Goal: Task Accomplishment & Management: Manage account settings

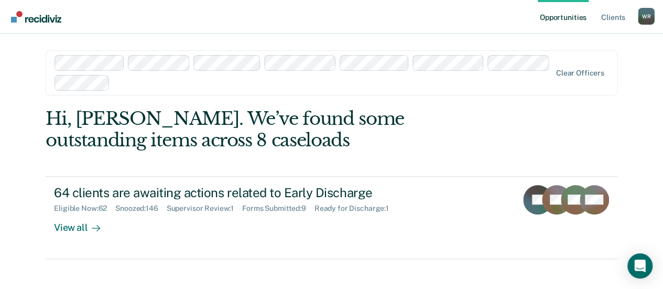
scroll to position [11, 0]
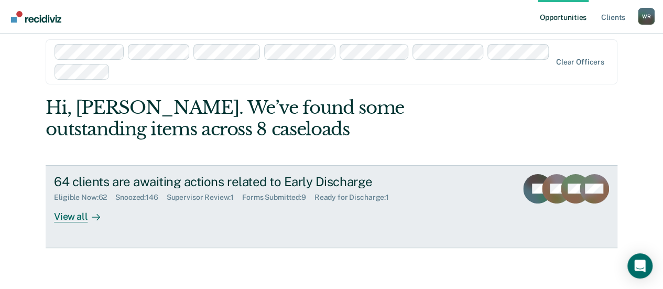
click at [68, 217] on div "View all" at bounding box center [83, 212] width 59 height 20
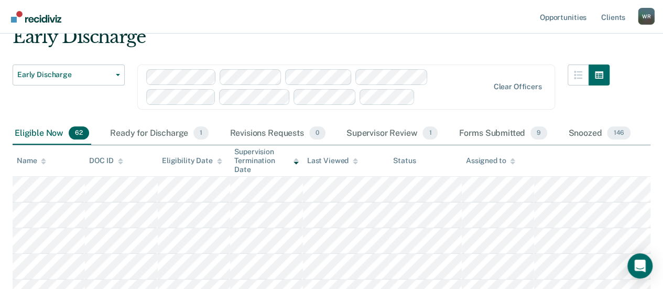
scroll to position [105, 0]
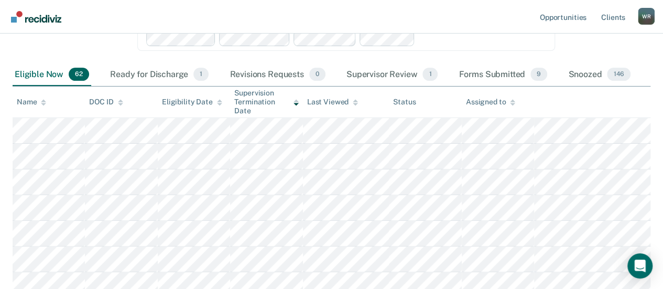
click at [402, 74] on div "Supervisor Review 1" at bounding box center [392, 74] width 96 height 23
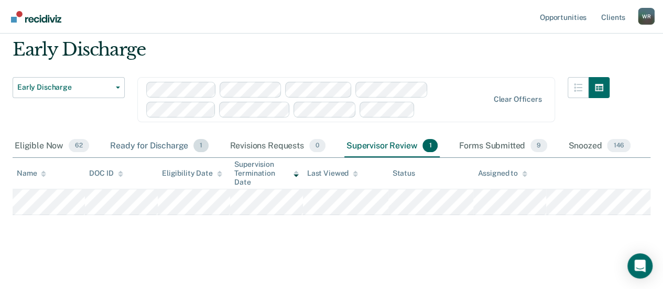
click at [171, 144] on div "Ready for Discharge 1" at bounding box center [159, 146] width 103 height 23
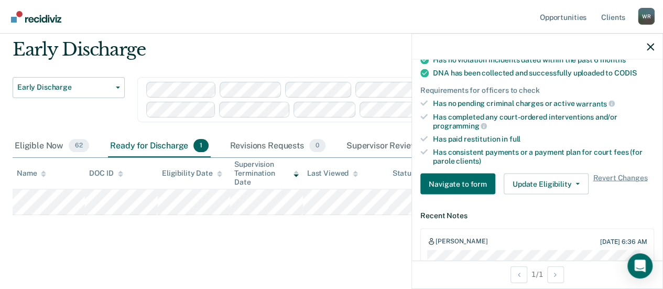
click at [91, 226] on div "Early Discharge Early Discharge Early Discharge Clear officers Eligible Now 62 …" at bounding box center [332, 142] width 638 height 206
click at [652, 43] on icon "button" at bounding box center [650, 46] width 7 height 7
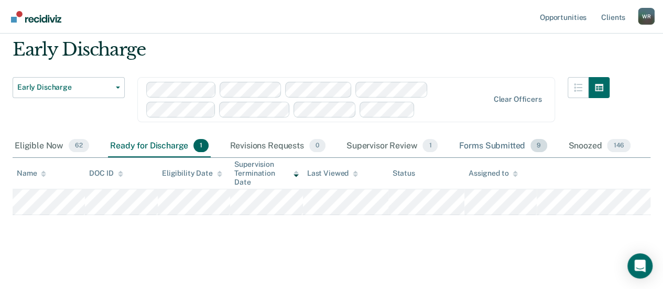
click at [511, 147] on div "Forms Submitted 9" at bounding box center [502, 146] width 93 height 23
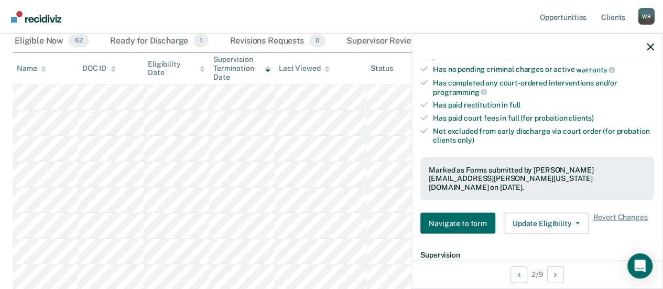
scroll to position [262, 0]
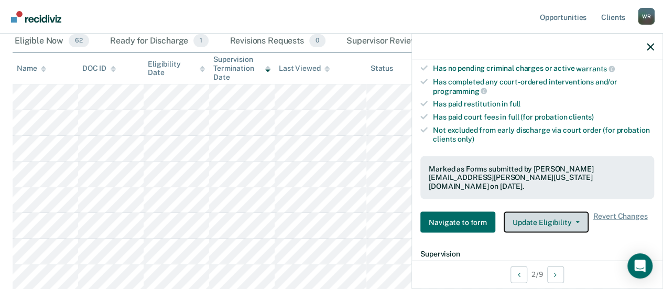
click at [573, 211] on button "Update Eligibility" at bounding box center [546, 221] width 85 height 21
click at [531, 180] on div "Marked as Forms submitted by [PERSON_NAME][EMAIL_ADDRESS][PERSON_NAME][US_STATE…" at bounding box center [537, 177] width 234 height 43
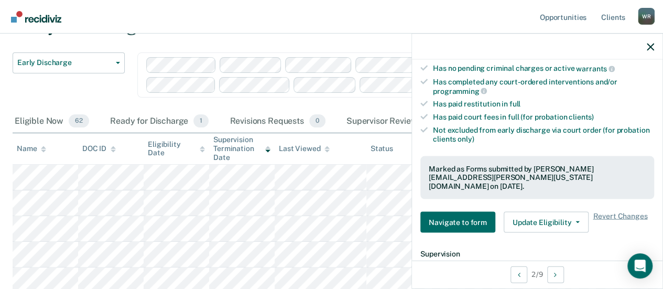
scroll to position [34, 0]
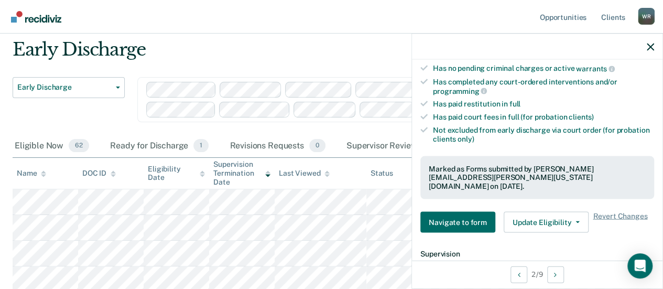
click at [328, 46] on div "Early Discharge" at bounding box center [311, 54] width 597 height 30
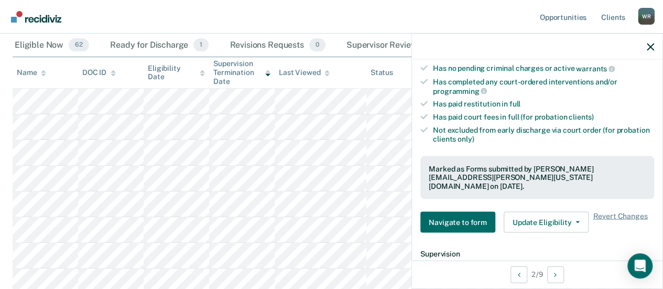
scroll to position [138, 0]
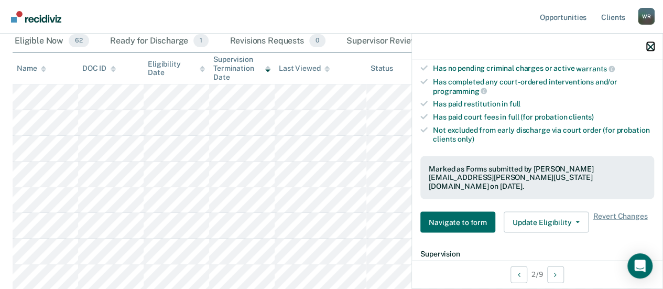
click at [649, 45] on icon "button" at bounding box center [650, 46] width 7 height 7
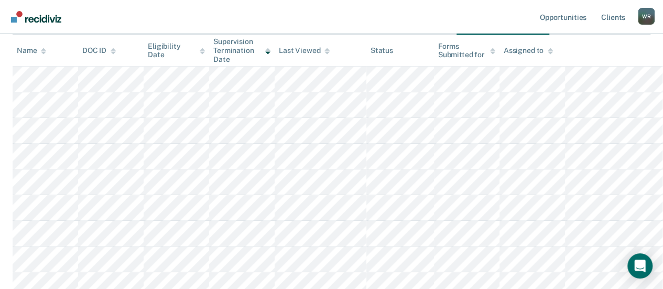
scroll to position [0, 0]
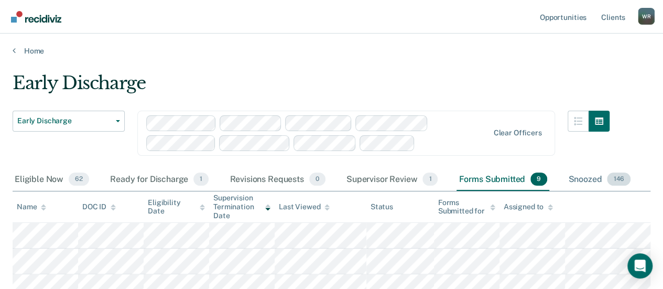
click at [594, 182] on div "Snoozed 146" at bounding box center [599, 179] width 67 height 23
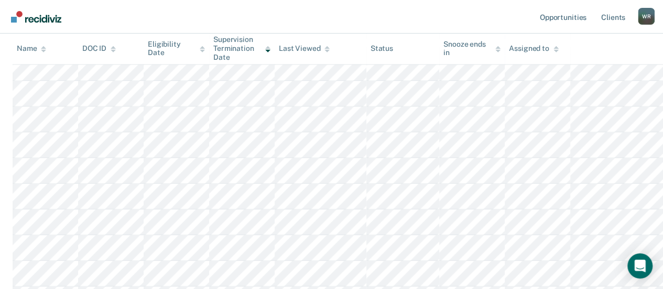
scroll to position [786, 0]
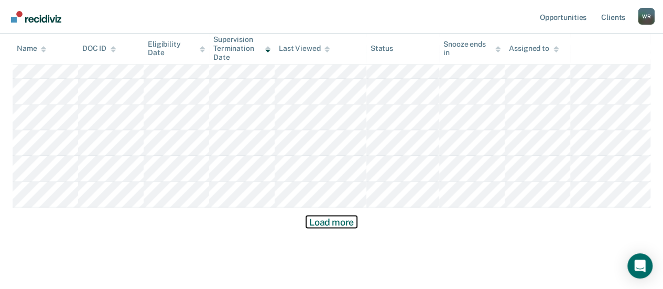
click at [324, 219] on button "Load more" at bounding box center [331, 221] width 51 height 13
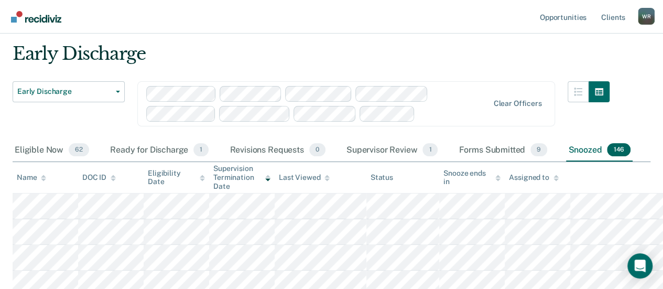
scroll to position [0, 0]
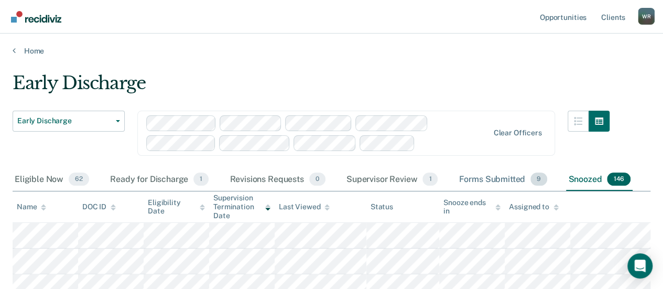
click at [488, 176] on div "Forms Submitted 9" at bounding box center [502, 179] width 93 height 23
